Goal: Check status: Check status

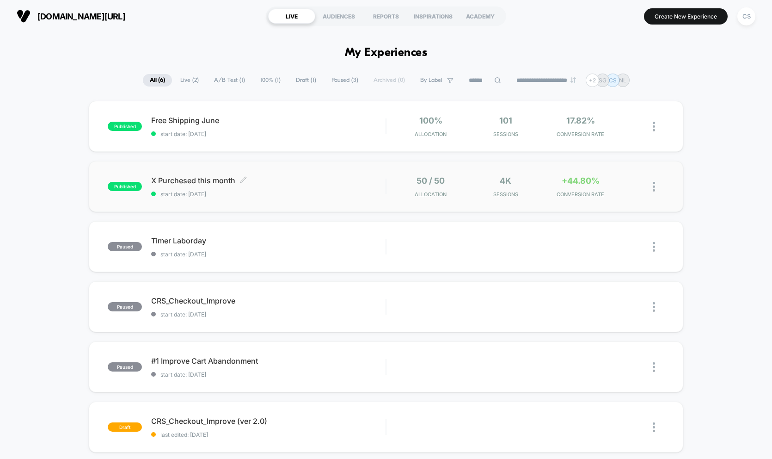
click at [234, 194] on span "start date: [DATE]" at bounding box center [268, 194] width 234 height 7
